Goal: Complete application form

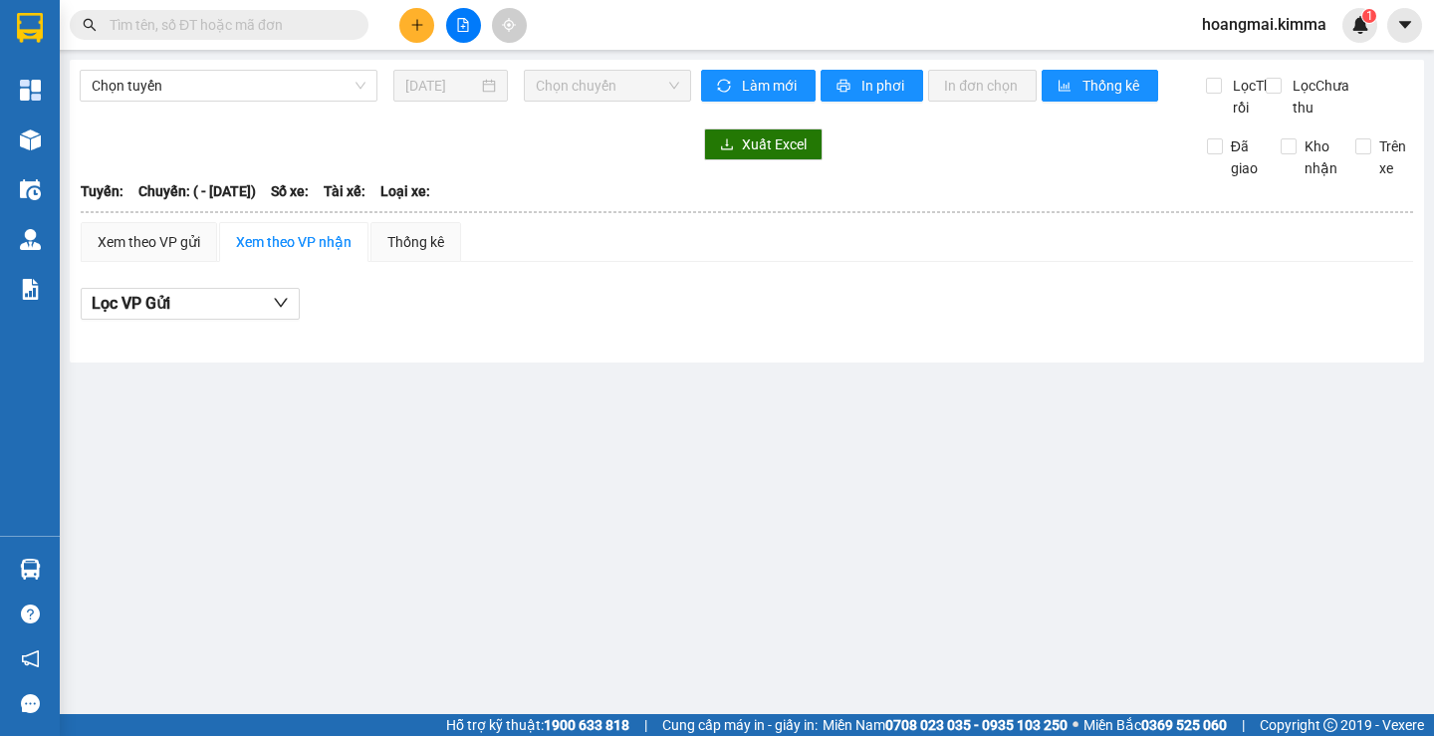
click at [270, 22] on input "text" at bounding box center [227, 25] width 235 height 22
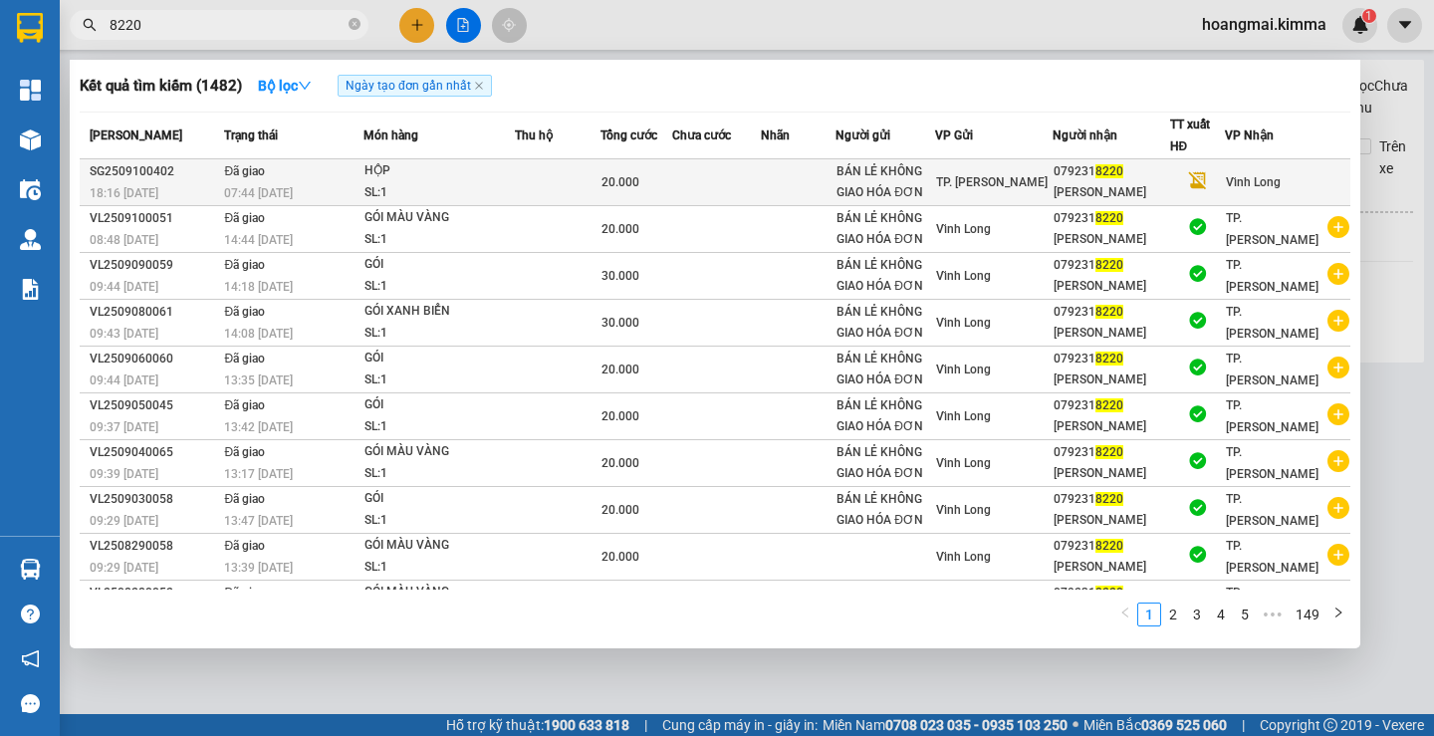
type input "8220"
click at [1013, 181] on span "TP. [PERSON_NAME]" at bounding box center [992, 182] width 112 height 14
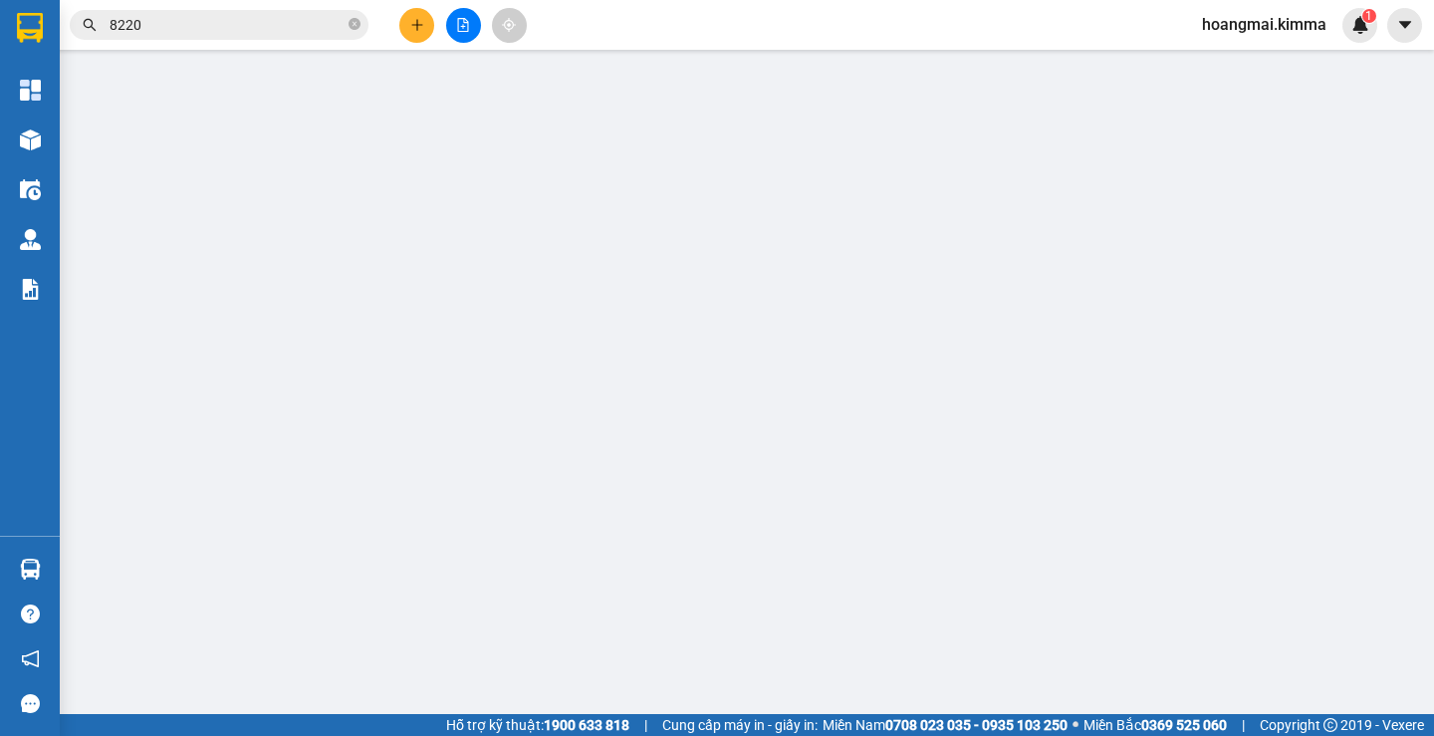
type input "BÁN LẺ KHÔNG GIAO HÓA ĐƠN"
type input "0792318220"
type input "[PERSON_NAME]"
type input "NHI G"
type input "20.000"
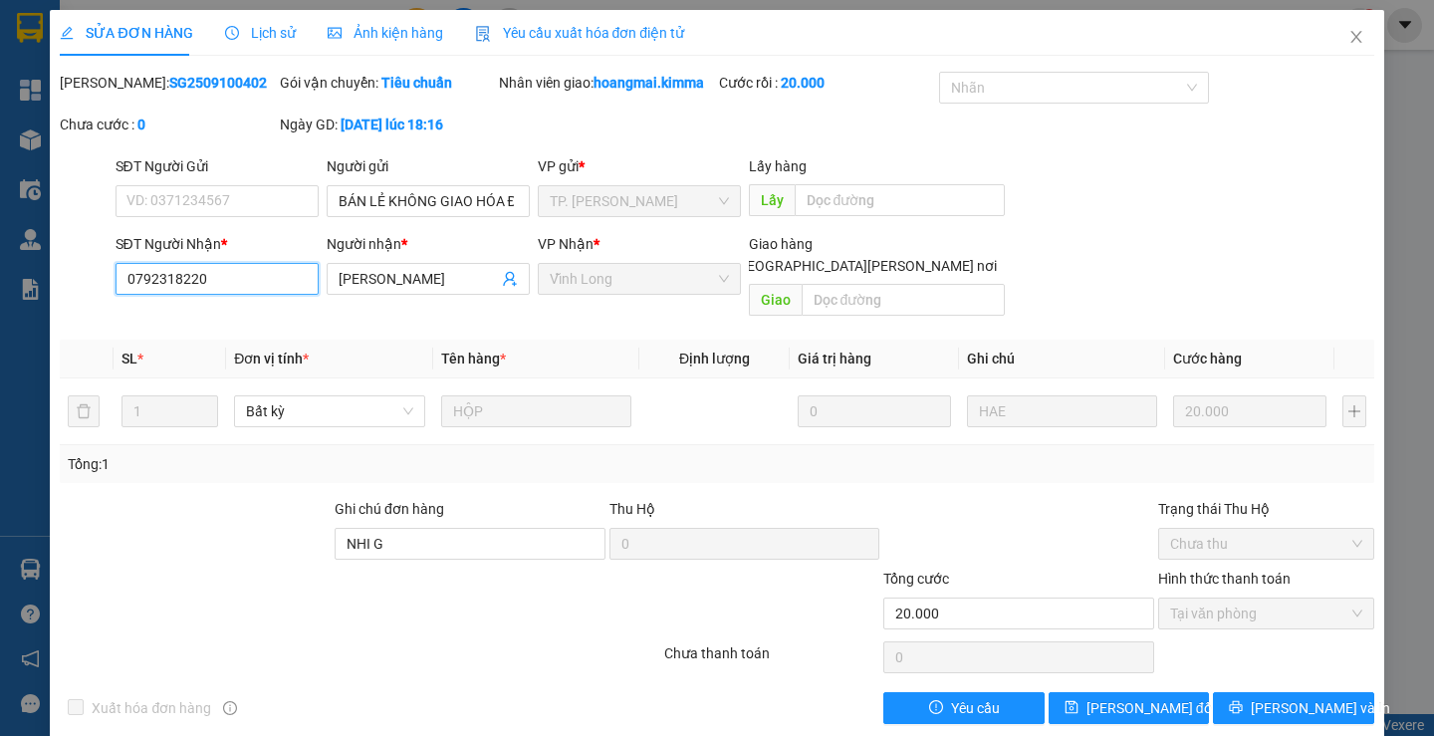
drag, startPoint x: 232, startPoint y: 277, endPoint x: 62, endPoint y: 269, distance: 170.4
click at [62, 269] on div "SĐT Người [PERSON_NAME] * 0792318220 0792318220 Người [PERSON_NAME] * [PERSON_N…" at bounding box center [716, 279] width 1317 height 92
